Goal: Register for event/course

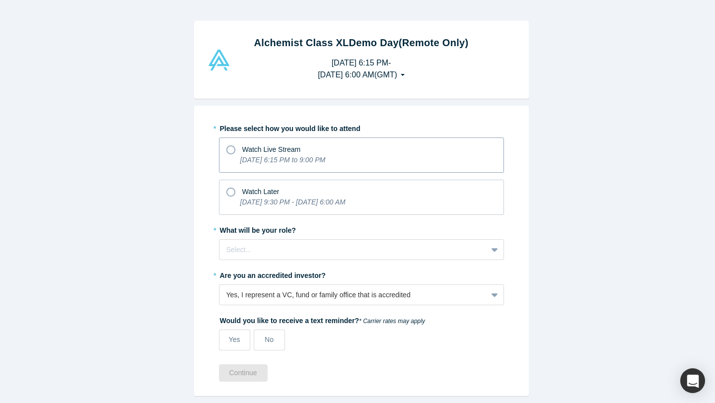
click at [257, 172] on label "Watch Live Stream [DATE] 6:15 PM to 9:00 PM" at bounding box center [361, 155] width 285 height 35
click at [0, 0] on input "Watch Live Stream [DATE] 6:15 PM to 9:00 PM" at bounding box center [0, 0] width 0 height 0
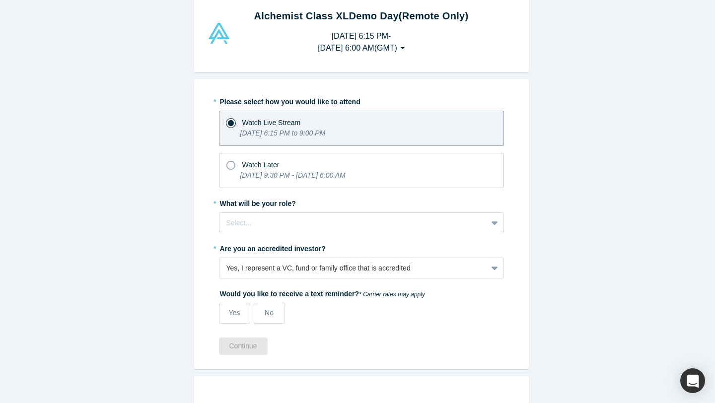
scroll to position [79, 0]
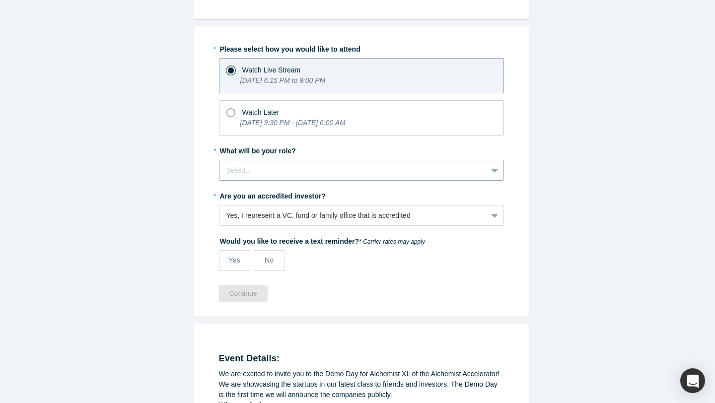
click at [297, 164] on div at bounding box center [353, 170] width 254 height 12
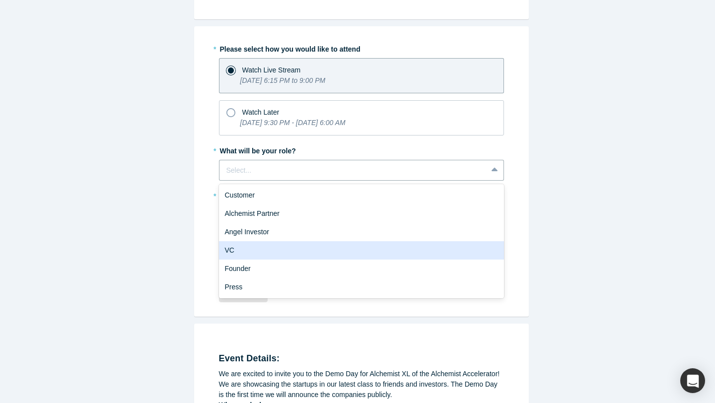
click at [296, 254] on div "VC" at bounding box center [361, 250] width 285 height 18
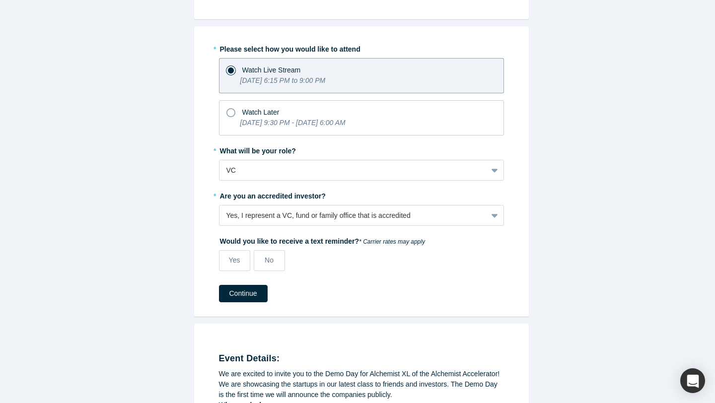
click at [256, 271] on div "Yes No" at bounding box center [326, 264] width 214 height 28
click at [265, 264] on span "No" at bounding box center [269, 260] width 9 height 8
click at [0, 0] on input "No" at bounding box center [0, 0] width 0 height 0
click at [240, 299] on button "Continue" at bounding box center [243, 293] width 49 height 17
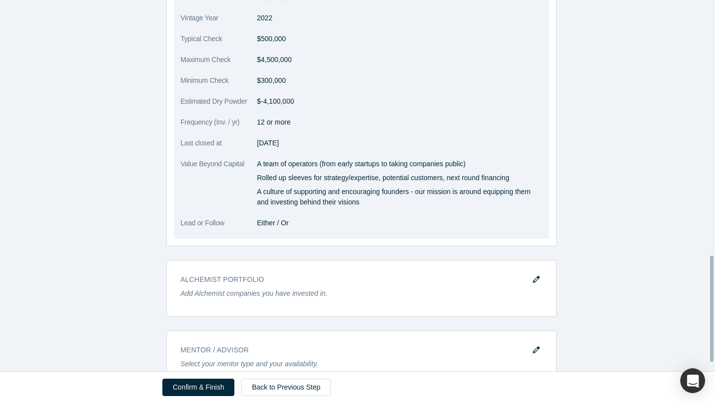
scroll to position [924, 0]
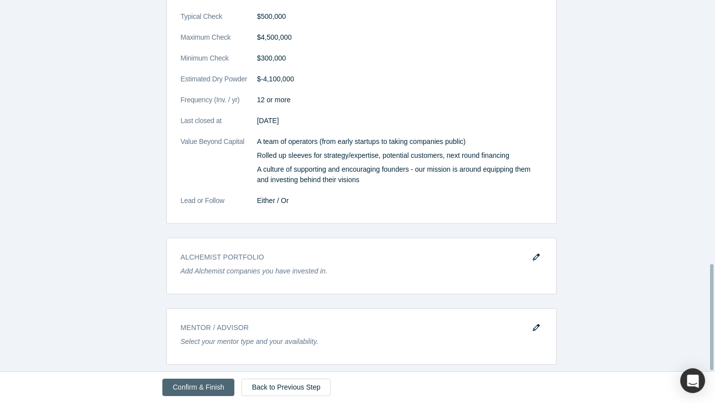
click at [203, 383] on button "Confirm & Finish" at bounding box center [198, 387] width 72 height 17
